Goal: Information Seeking & Learning: Find specific page/section

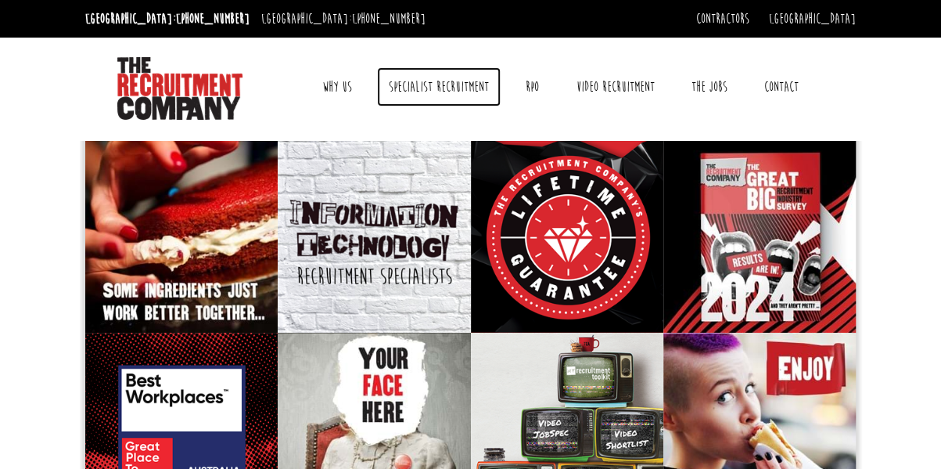
click at [461, 88] on link "Specialist Recruitment" at bounding box center [439, 86] width 124 height 39
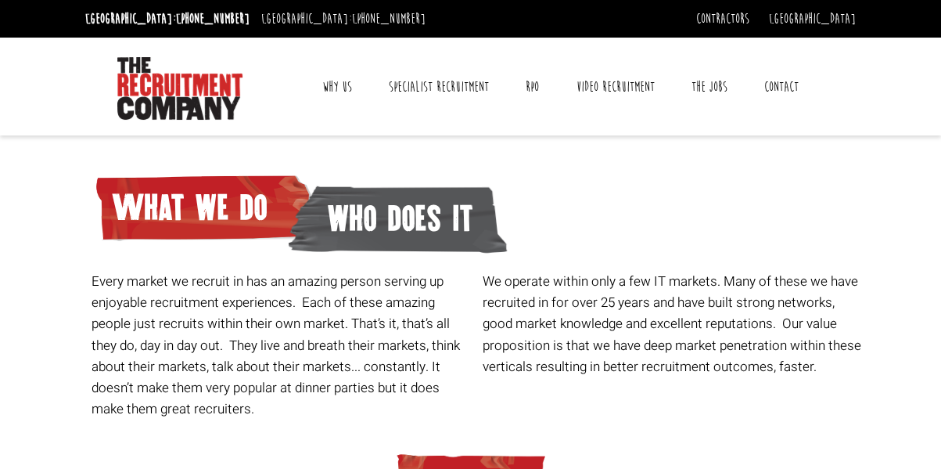
click at [763, 90] on link "Contact" at bounding box center [781, 86] width 58 height 39
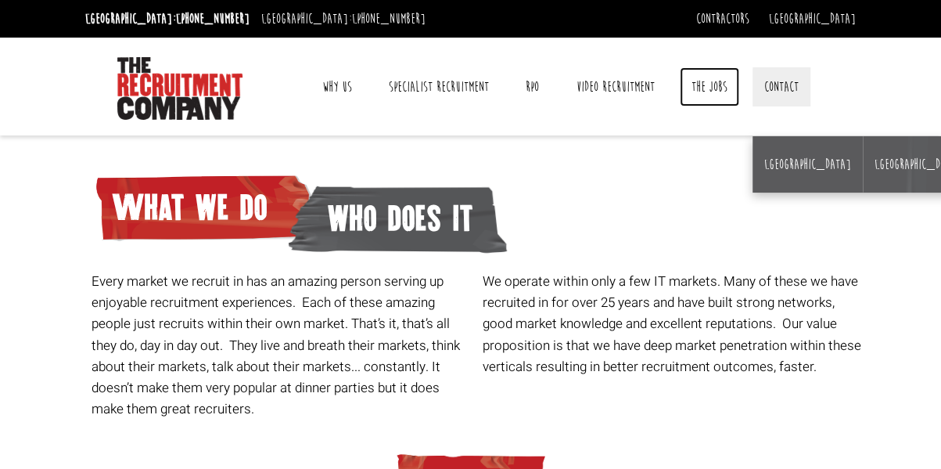
click at [721, 91] on link "The Jobs" at bounding box center [709, 86] width 59 height 39
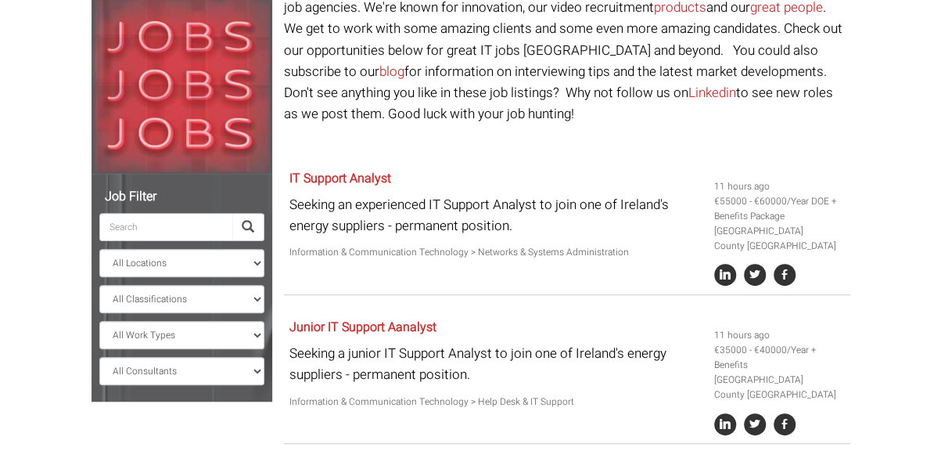
scroll to position [192, 0]
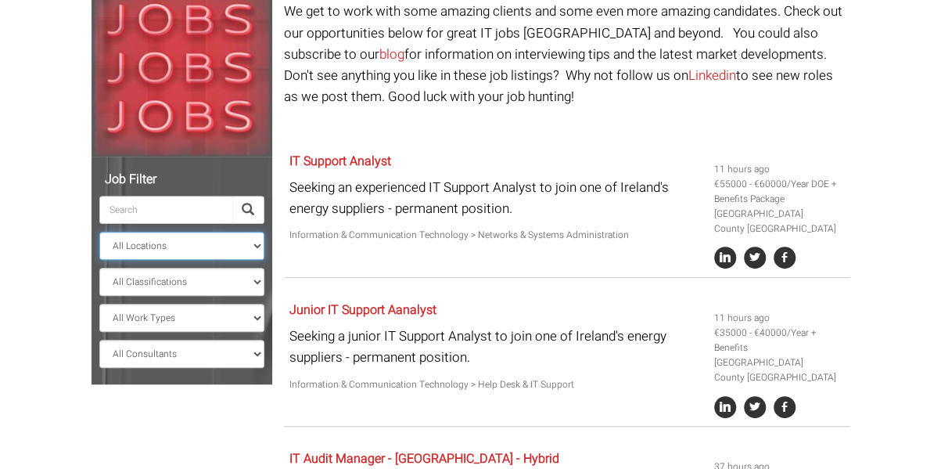
click at [246, 250] on select "All Locations [GEOGRAPHIC_DATA] [GEOGRAPHIC_DATA] [GEOGRAPHIC_DATA] [GEOGRAPHIC…" at bounding box center [181, 246] width 165 height 28
click at [232, 282] on select "All Classifications Banking & Financial Services Information & Communication Te…" at bounding box center [181, 281] width 165 height 28
click at [225, 311] on select "All Work Types Full Time Part Time Casual Contract / Temp" at bounding box center [181, 317] width 165 height 28
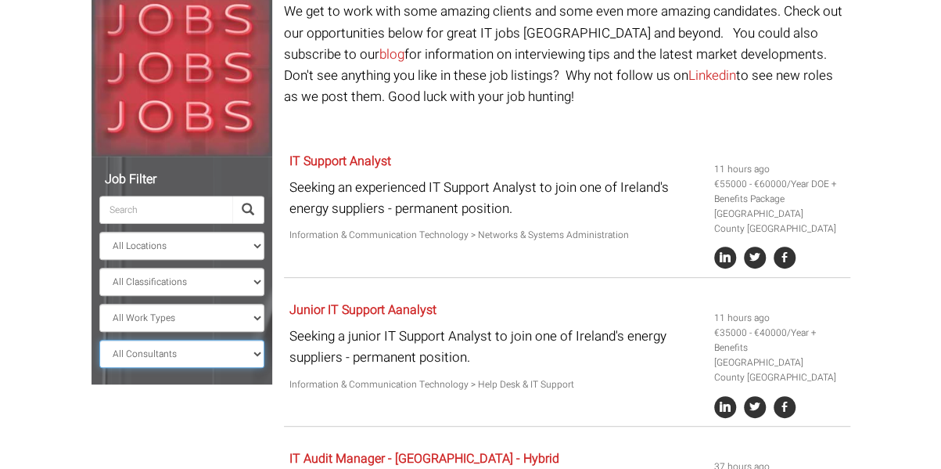
click at [227, 366] on select "All Consultants [PERSON_NAME] - , Infrastructure, Cloud & DevOps, Contract [PER…" at bounding box center [181, 353] width 165 height 28
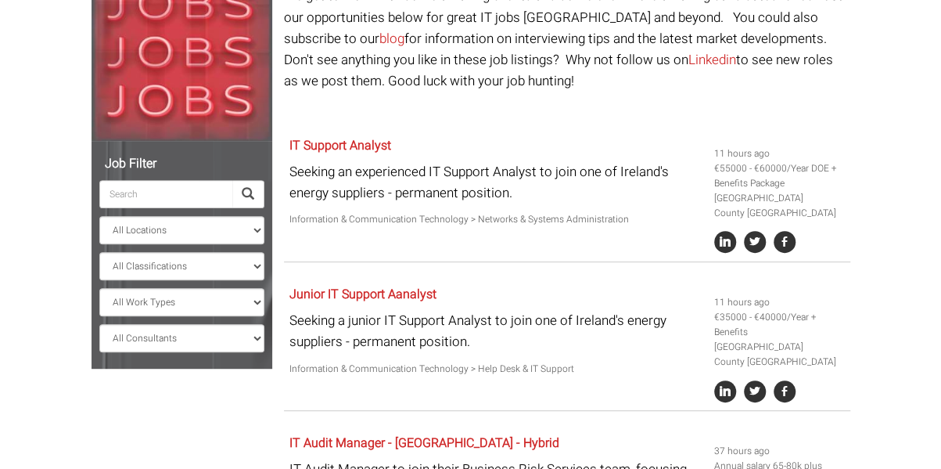
scroll to position [213, 0]
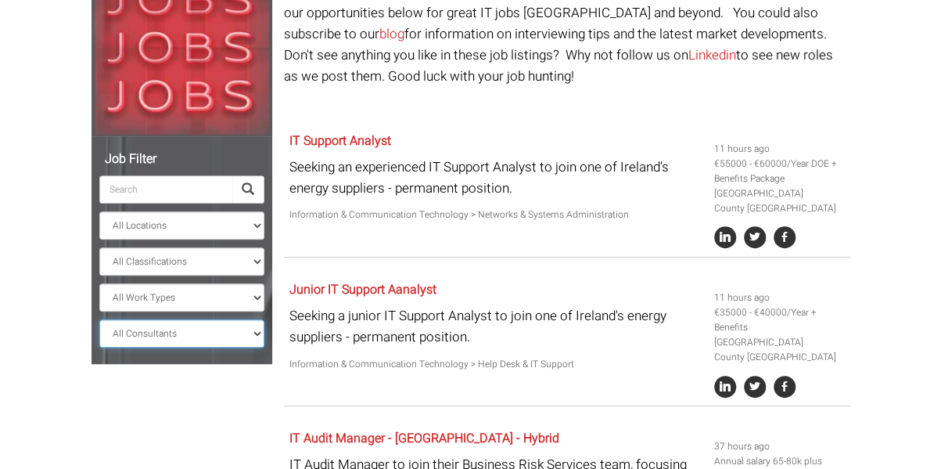
click at [235, 329] on select "All Consultants [PERSON_NAME] - , Infrastructure, Cloud & DevOps, Contract [PER…" at bounding box center [181, 333] width 165 height 28
click at [99, 319] on select "All Consultants [PERSON_NAME] - , Infrastructure, Cloud & DevOps, Contract [PER…" at bounding box center [181, 333] width 165 height 28
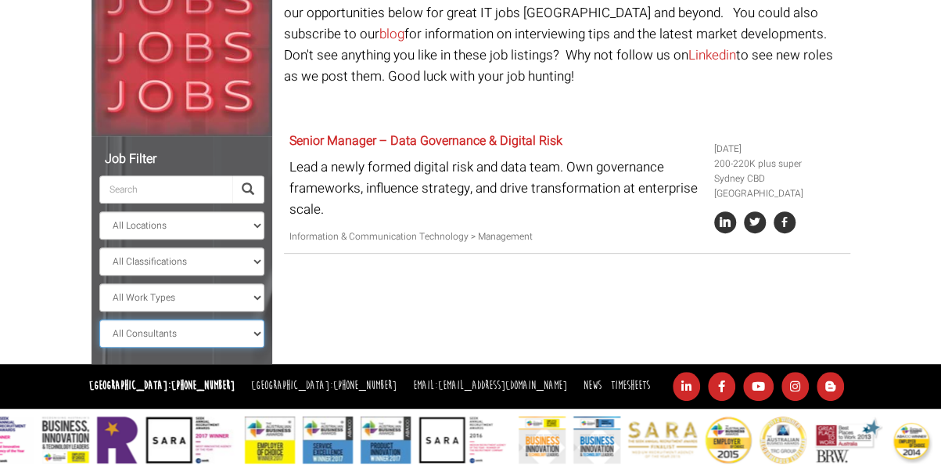
click at [246, 336] on select "All Consultants [PERSON_NAME] - , Infrastructure, Cloud & DevOps, Contract [PER…" at bounding box center [181, 333] width 165 height 28
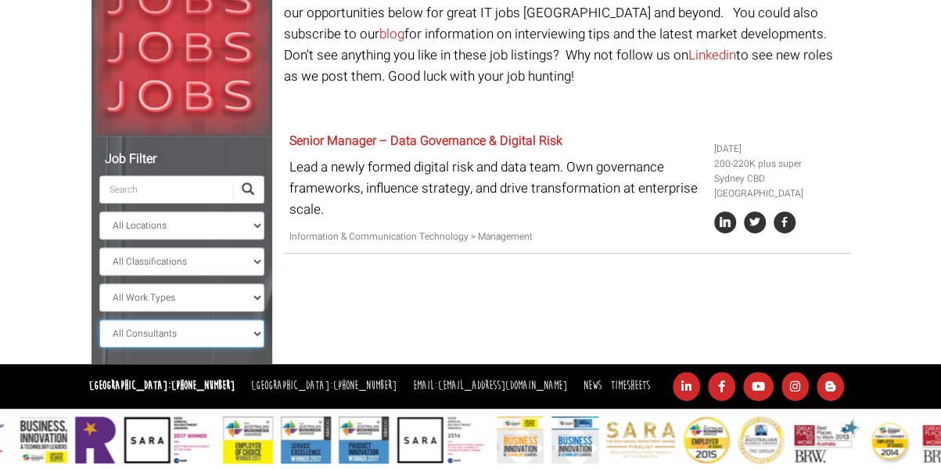
select select "[PERSON_NAME] [PERSON_NAME]"
click at [99, 319] on select "All Consultants [PERSON_NAME] - , Infrastructure, Cloud & DevOps, Contract [PER…" at bounding box center [181, 333] width 165 height 28
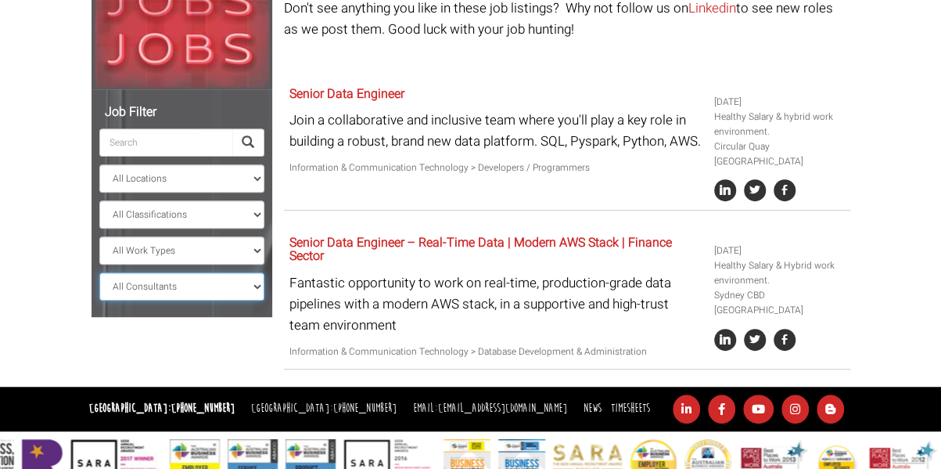
scroll to position [291, 0]
